Goal: Book appointment/travel/reservation

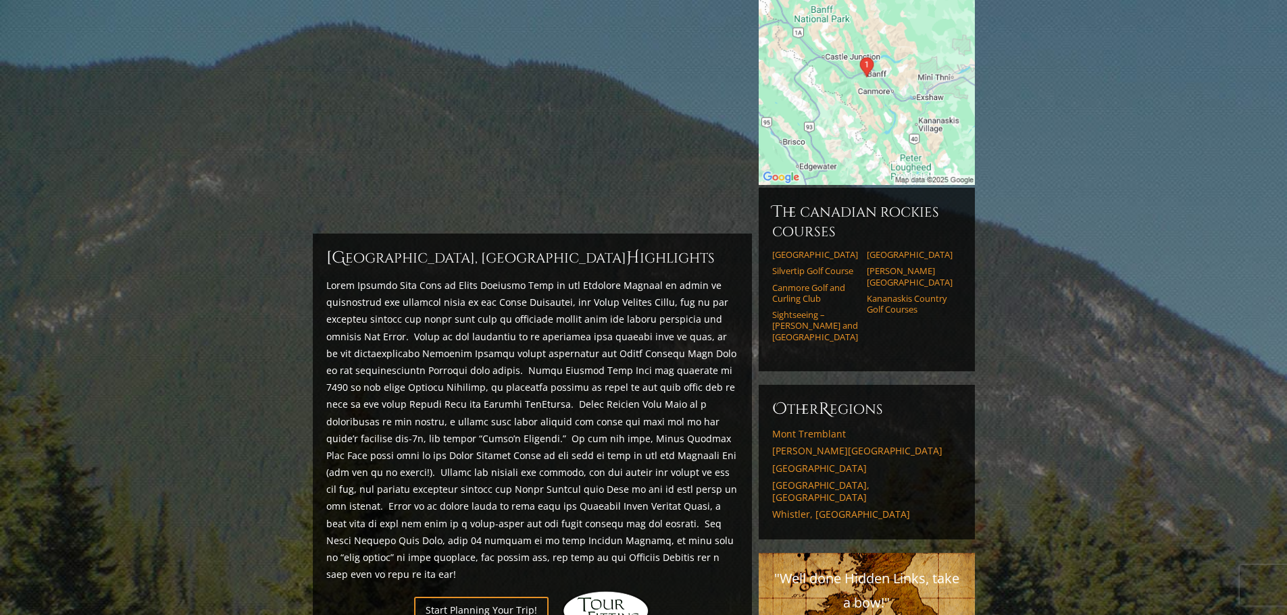
scroll to position [208, 0]
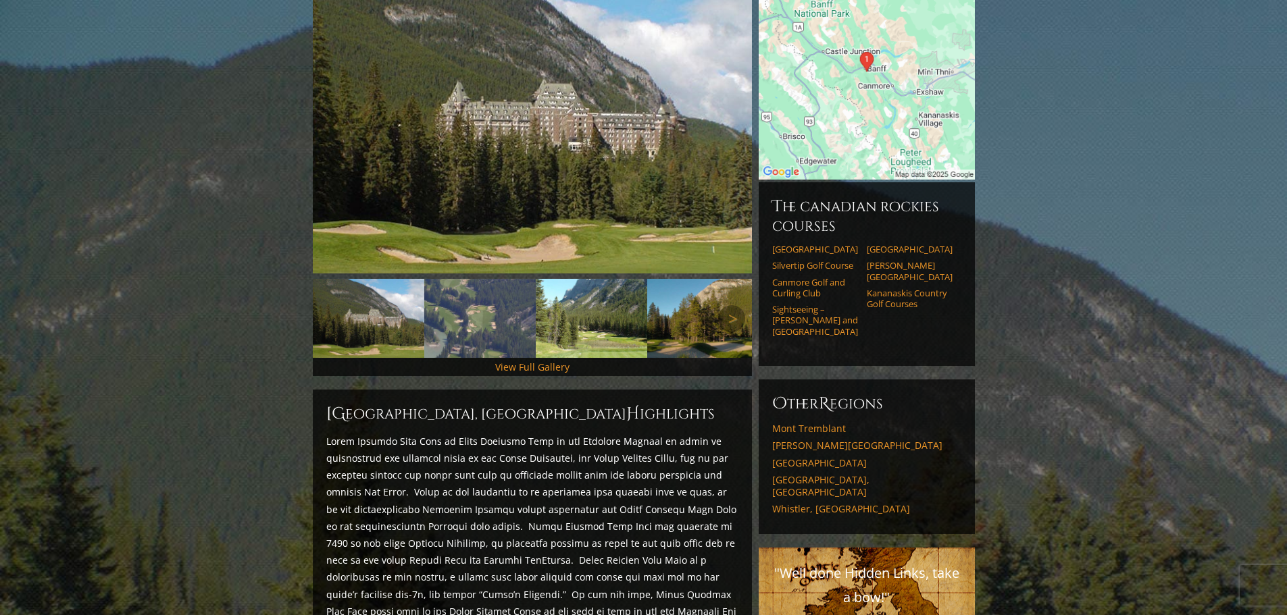
click at [486, 284] on img at bounding box center [479, 318] width 111 height 79
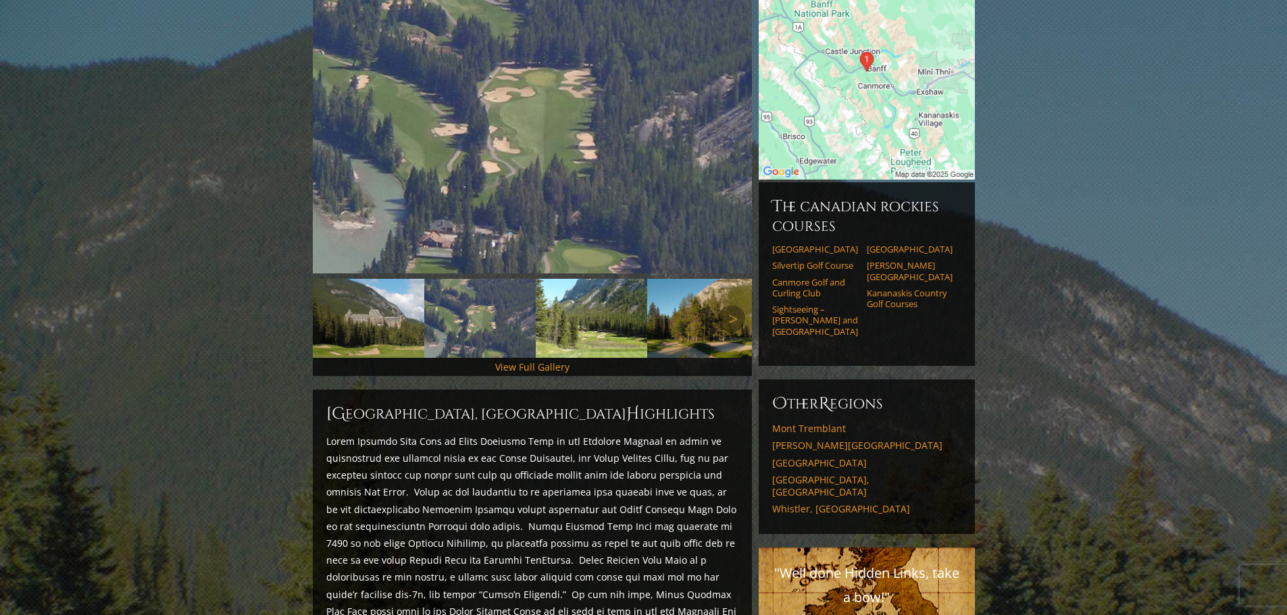
click at [387, 286] on img at bounding box center [368, 318] width 111 height 79
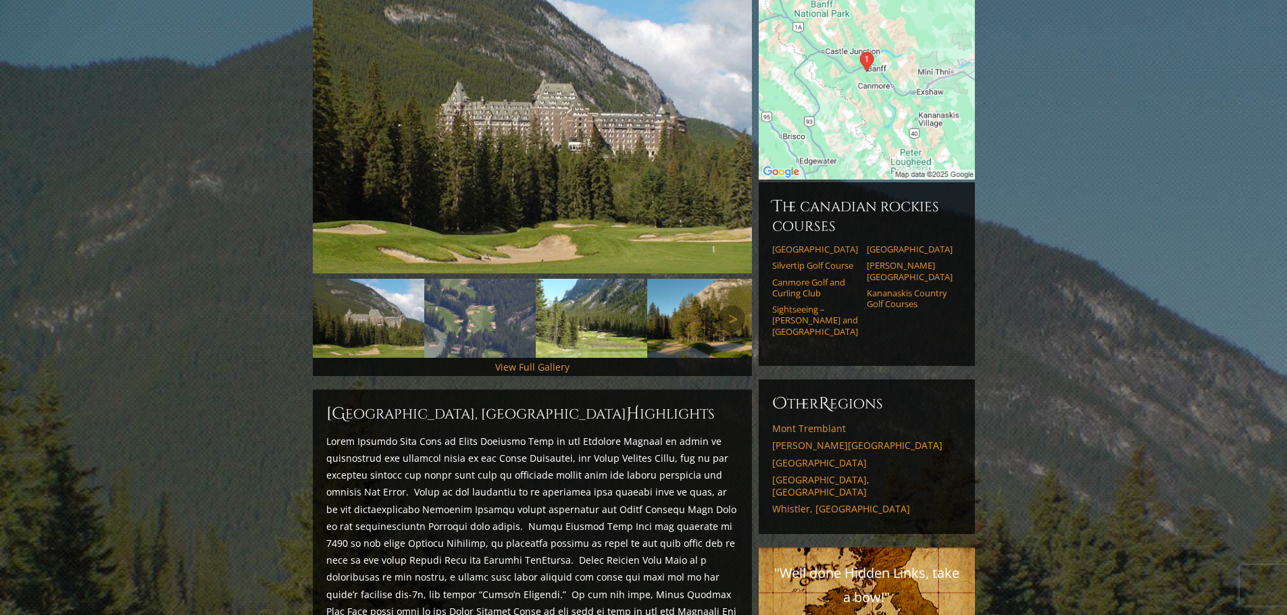
click at [565, 287] on img at bounding box center [591, 318] width 111 height 79
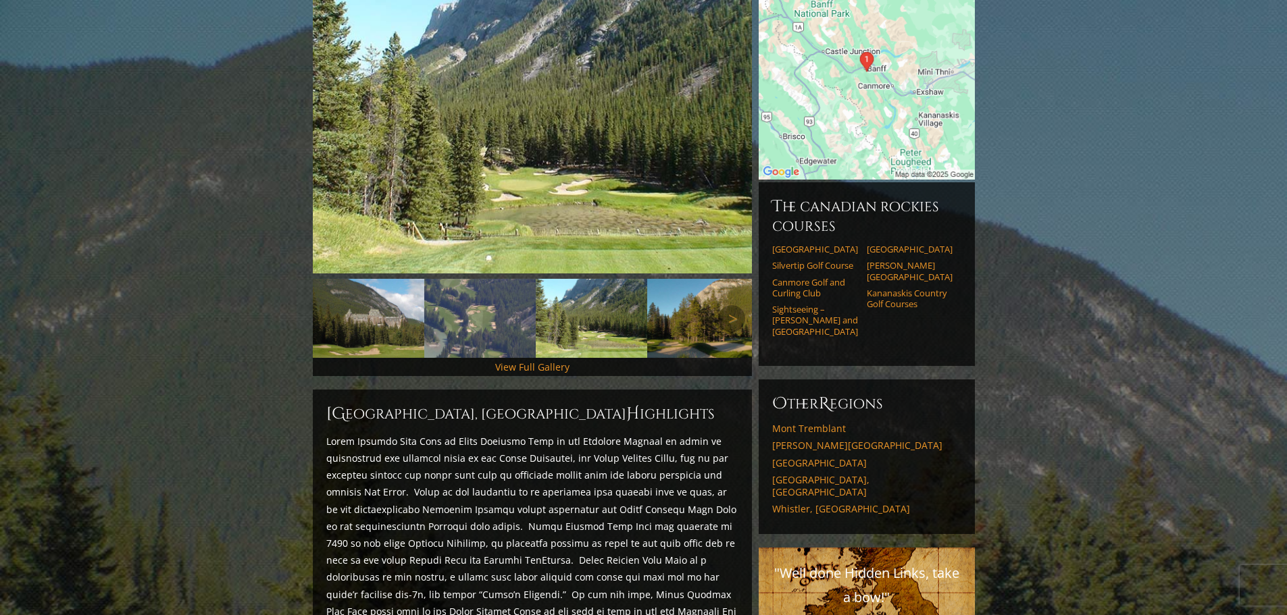
click at [707, 296] on img at bounding box center [702, 318] width 111 height 79
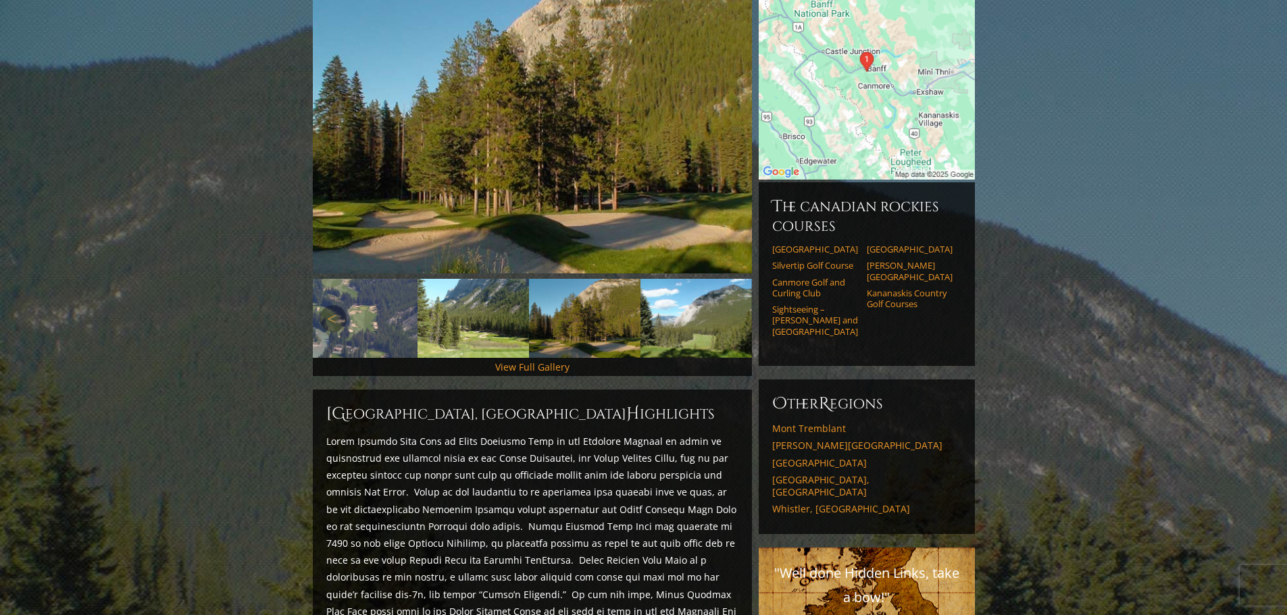
click at [695, 302] on img at bounding box center [695, 318] width 111 height 79
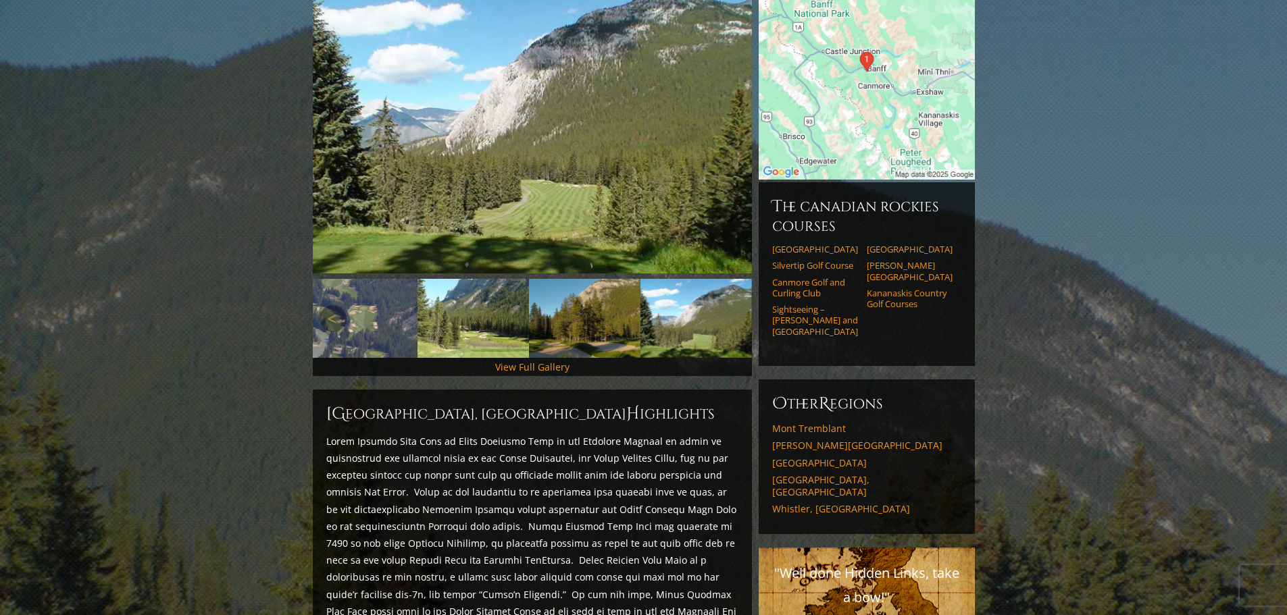
click at [696, 303] on img at bounding box center [695, 318] width 111 height 79
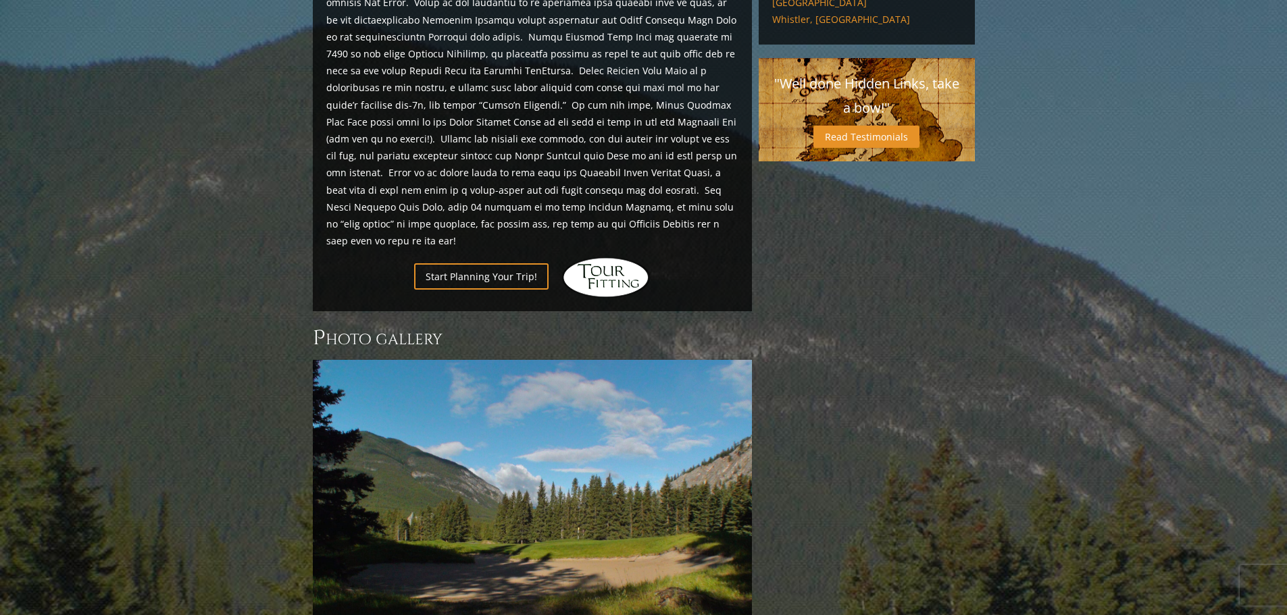
scroll to position [613, 0]
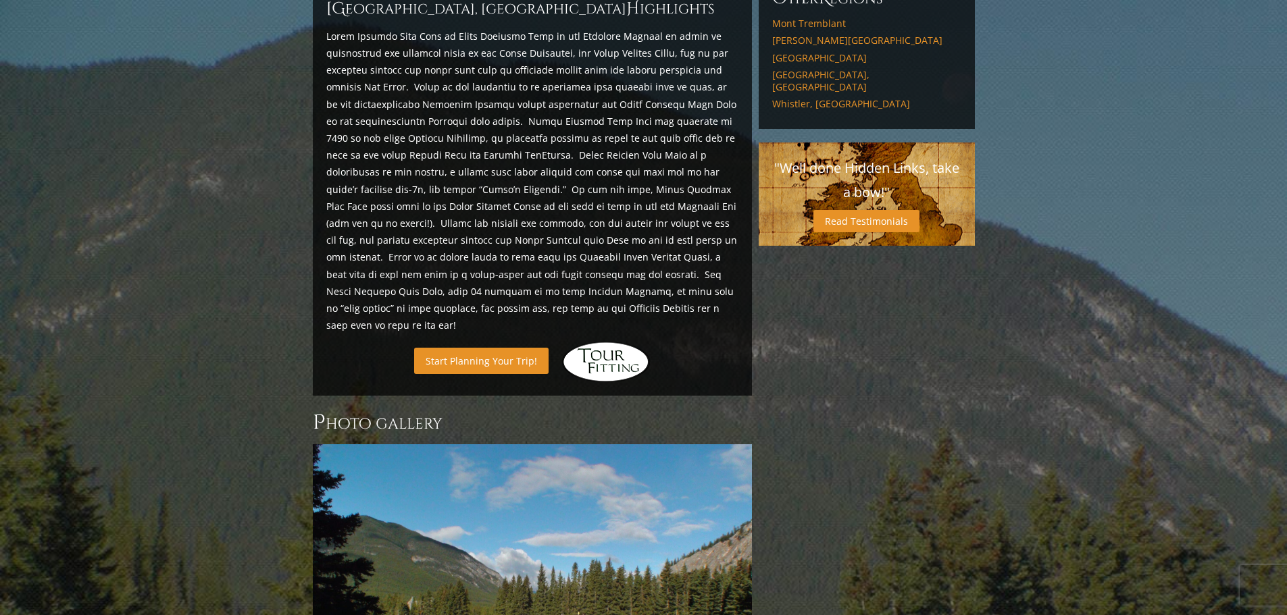
click at [478, 348] on link "Start Planning Your Trip!" at bounding box center [481, 361] width 134 height 26
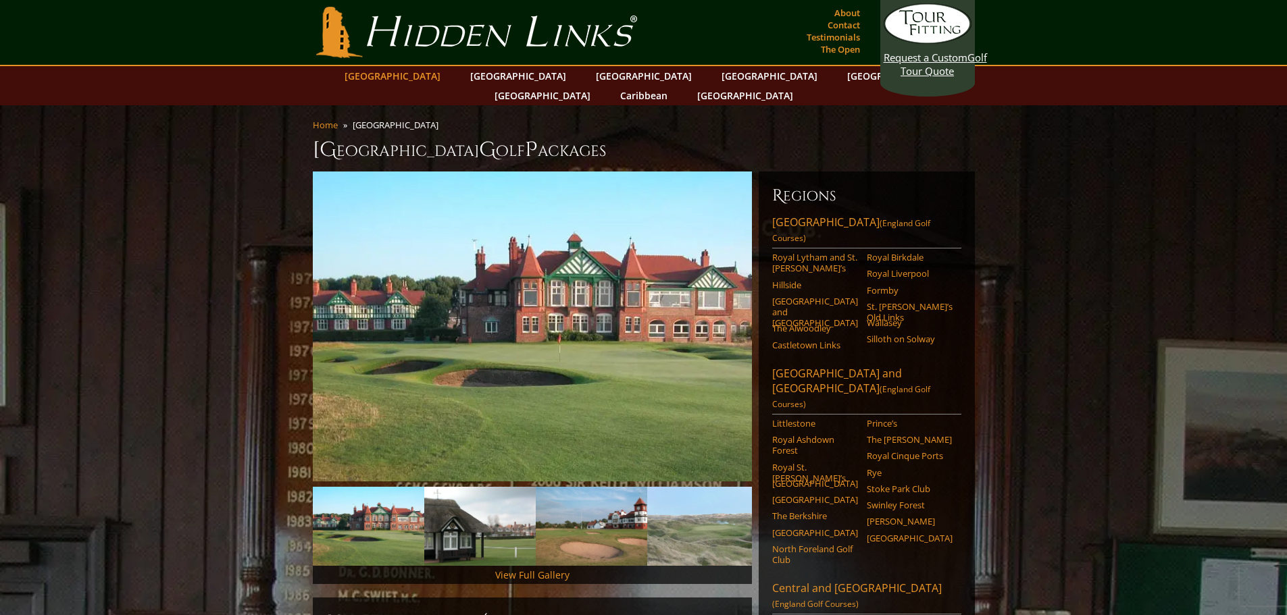
click at [437, 78] on link "[GEOGRAPHIC_DATA]" at bounding box center [392, 76] width 109 height 20
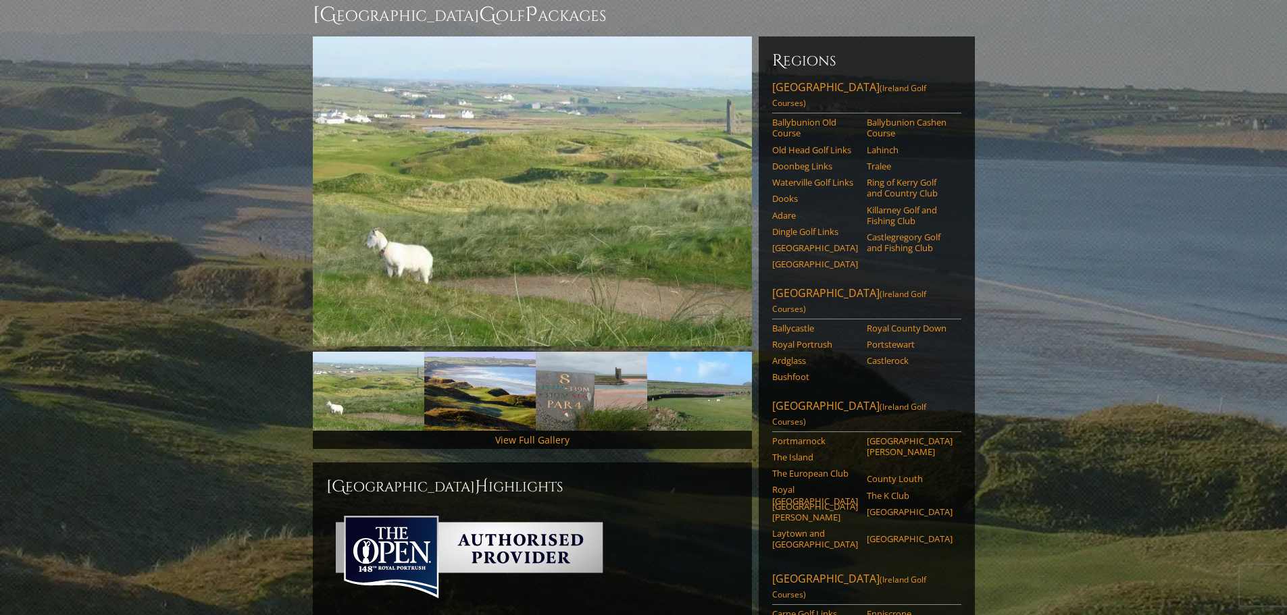
scroll to position [68, 0]
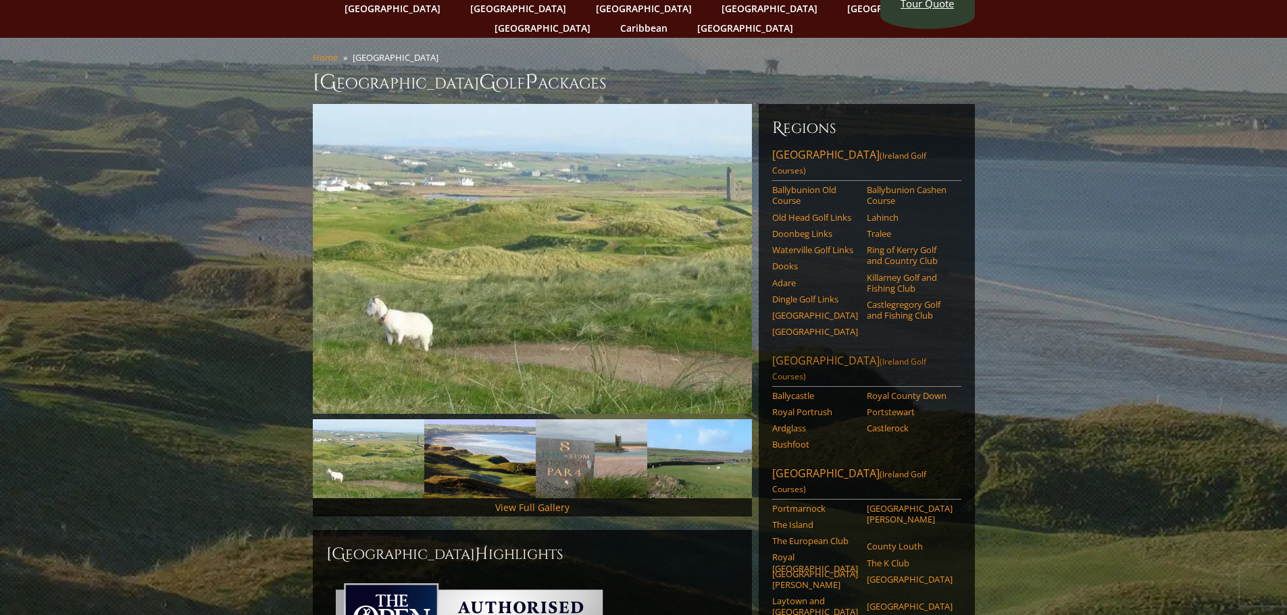
click at [841, 353] on link "Northern Ireland (Ireland Golf Courses)" at bounding box center [866, 370] width 189 height 34
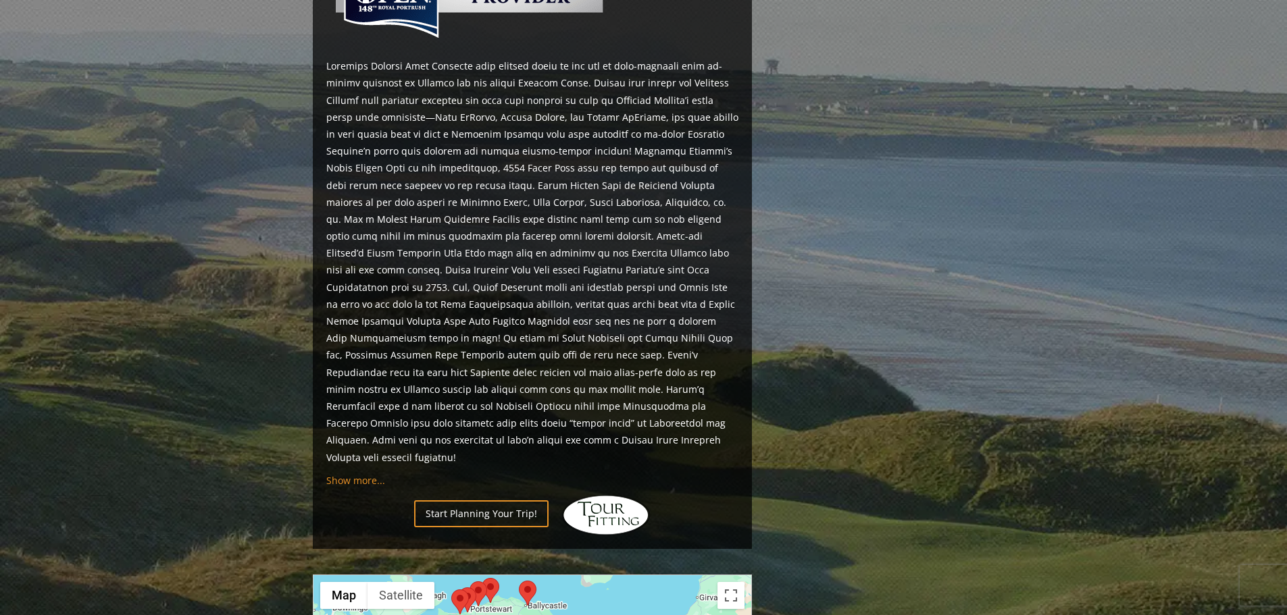
scroll to position [1154, 0]
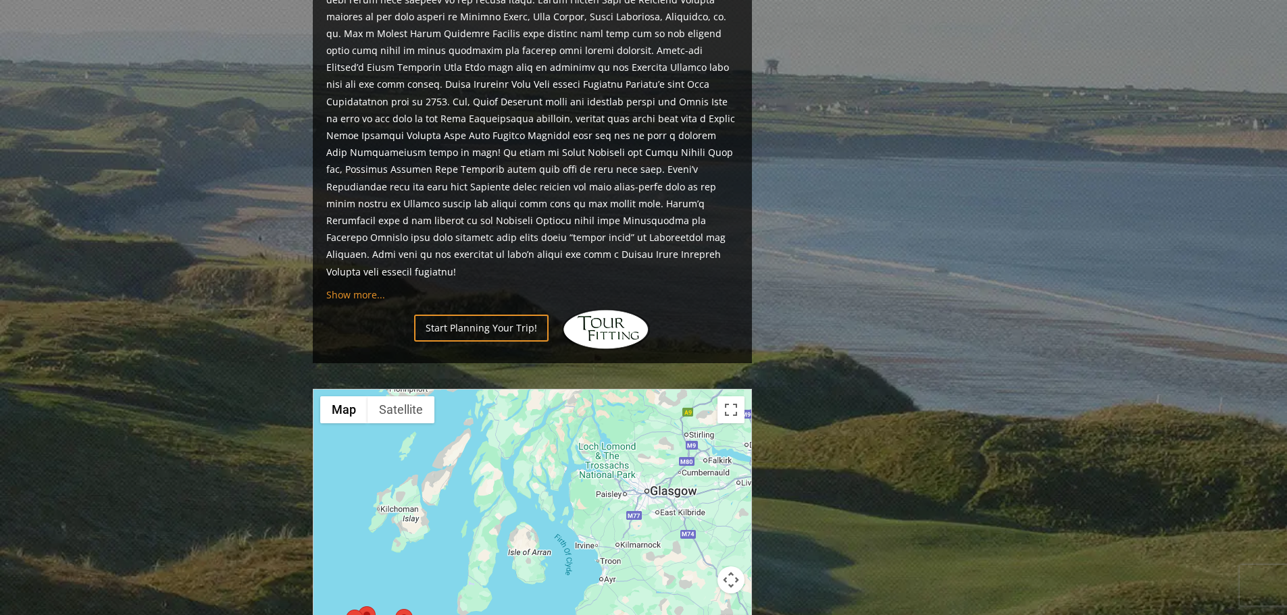
drag, startPoint x: 526, startPoint y: 435, endPoint x: 405, endPoint y: 647, distance: 244.5
click at [405, 615] on html "Hidden Links Golf Top Nav About Contact Testimonials The Open Request a Custom …" at bounding box center [643, 167] width 1287 height 2642
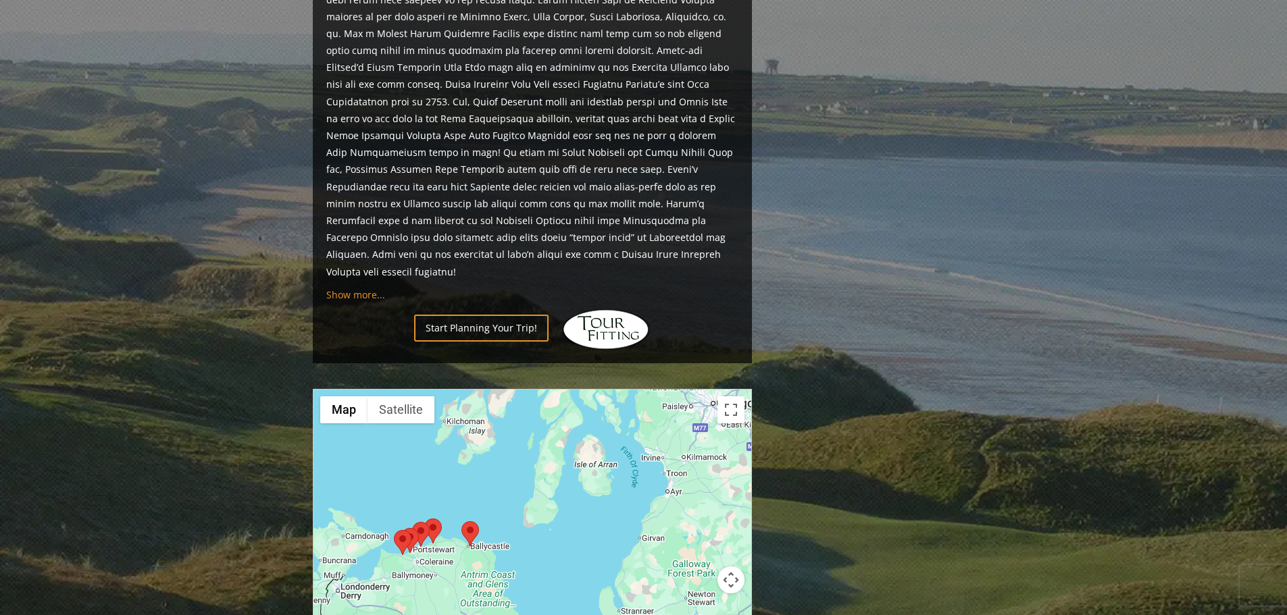
drag, startPoint x: 590, startPoint y: 457, endPoint x: 703, endPoint y: 356, distance: 152.1
click at [703, 390] on div at bounding box center [532, 524] width 438 height 269
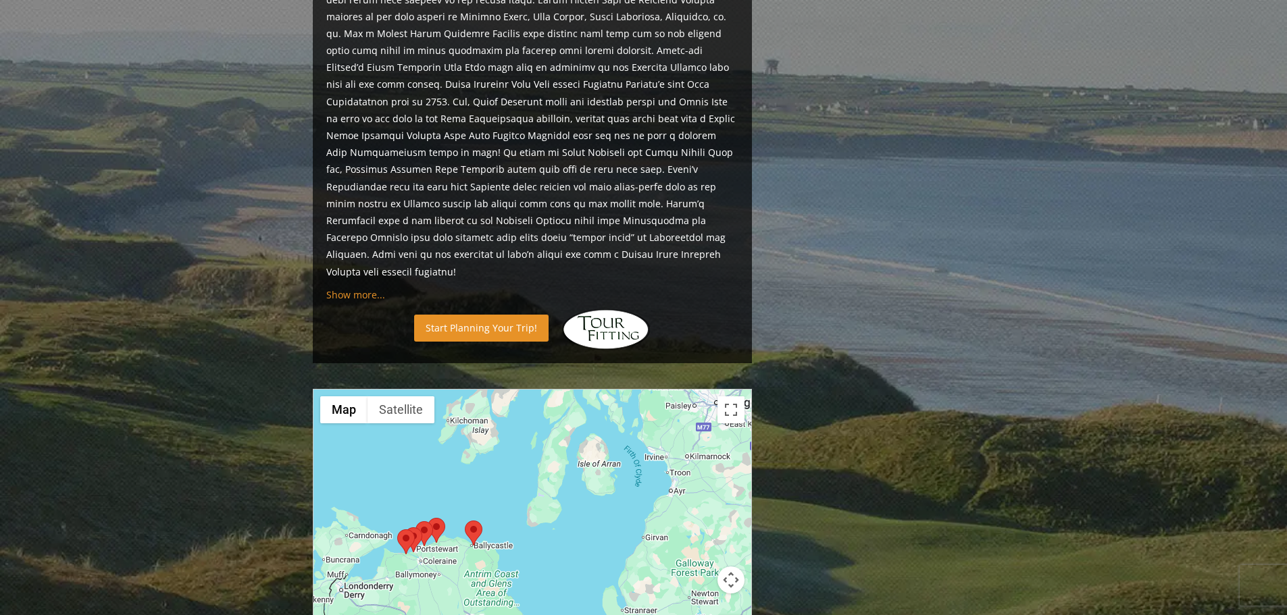
click at [478, 315] on link "Start Planning Your Trip!" at bounding box center [481, 328] width 134 height 26
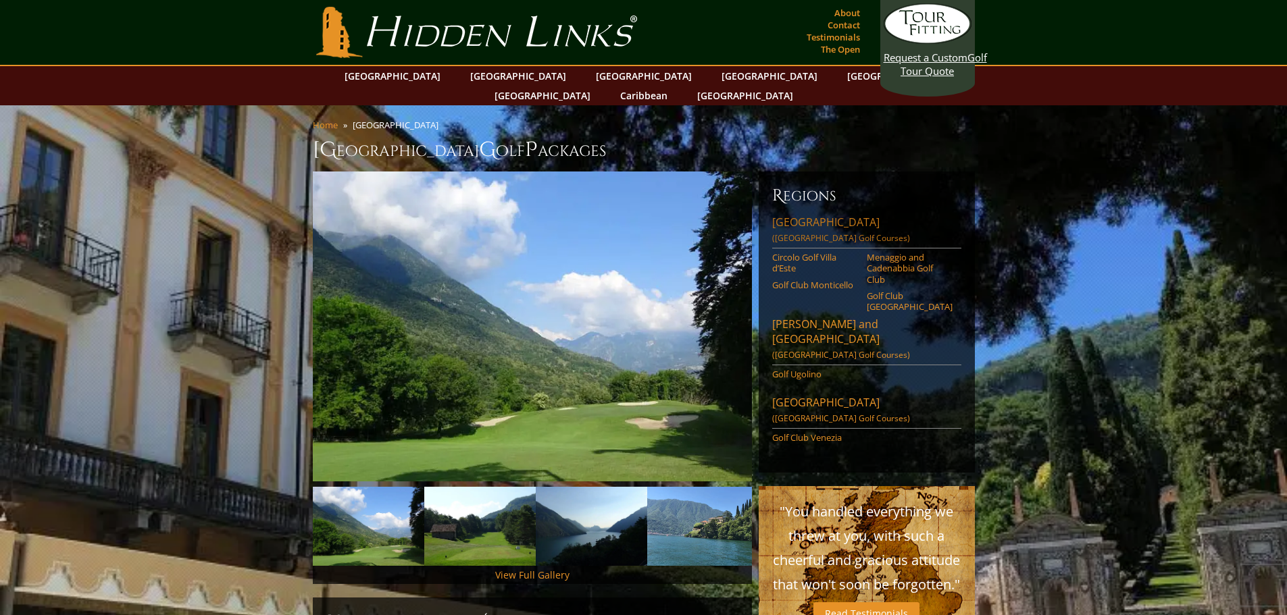
click at [829, 215] on link "[GEOGRAPHIC_DATA] ([GEOGRAPHIC_DATA] Golf Courses)" at bounding box center [866, 232] width 189 height 34
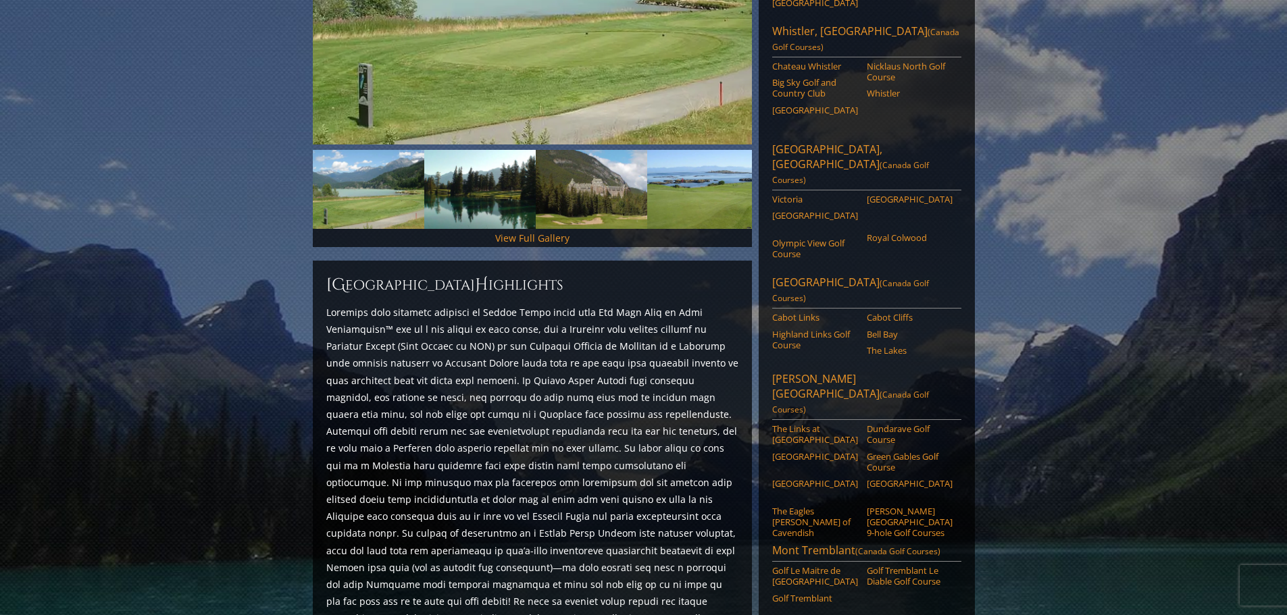
scroll to position [338, 0]
click at [854, 371] on link "Prince Edward Island (Canada Golf Courses)" at bounding box center [866, 395] width 189 height 49
